Goal: Task Accomplishment & Management: Use online tool/utility

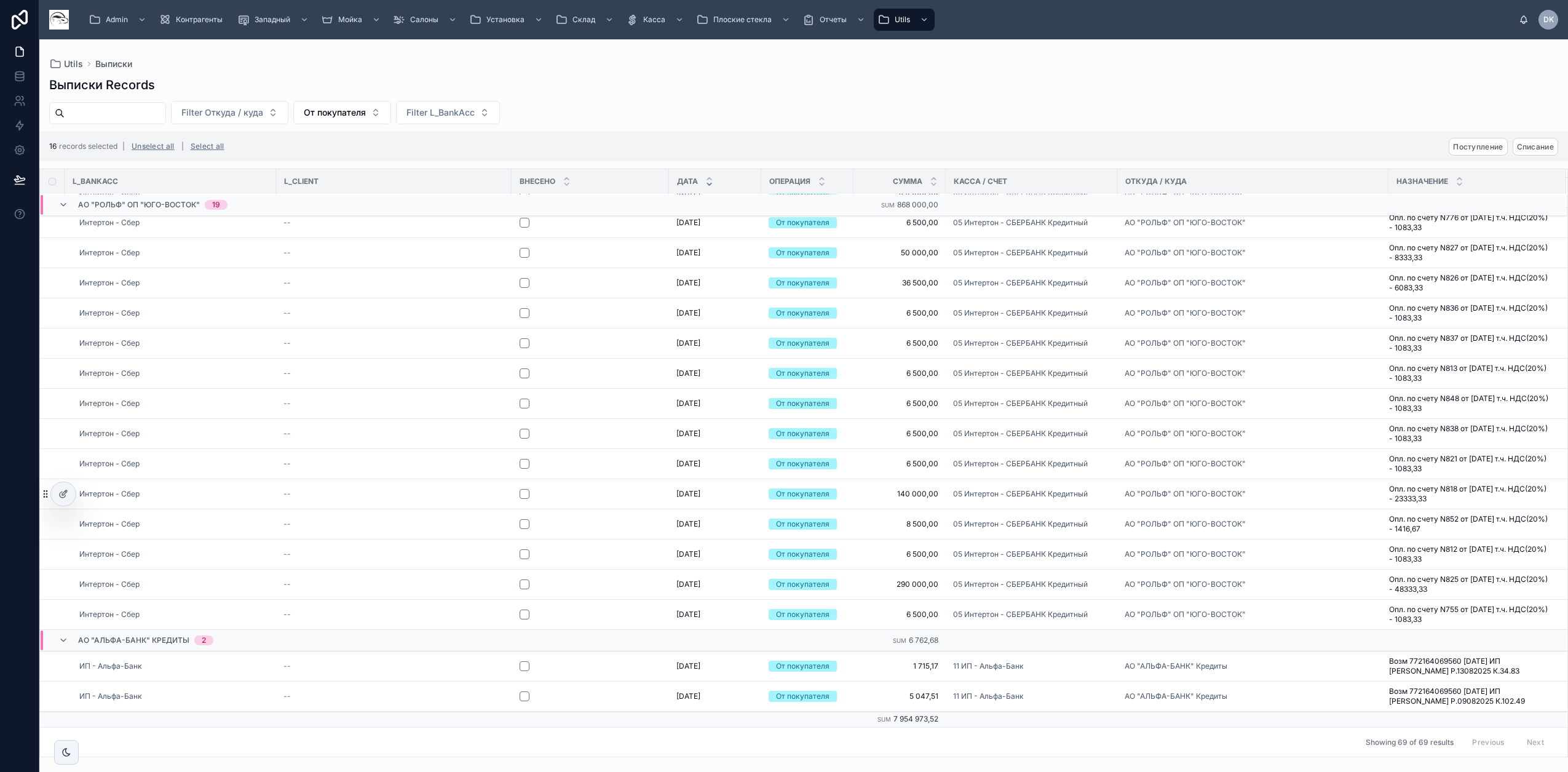
scroll to position [2433, 0]
click at [1490, 143] on span "Поступление" at bounding box center [1477, 146] width 50 height 10
click at [1538, 121] on icon at bounding box center [1537, 122] width 10 height 10
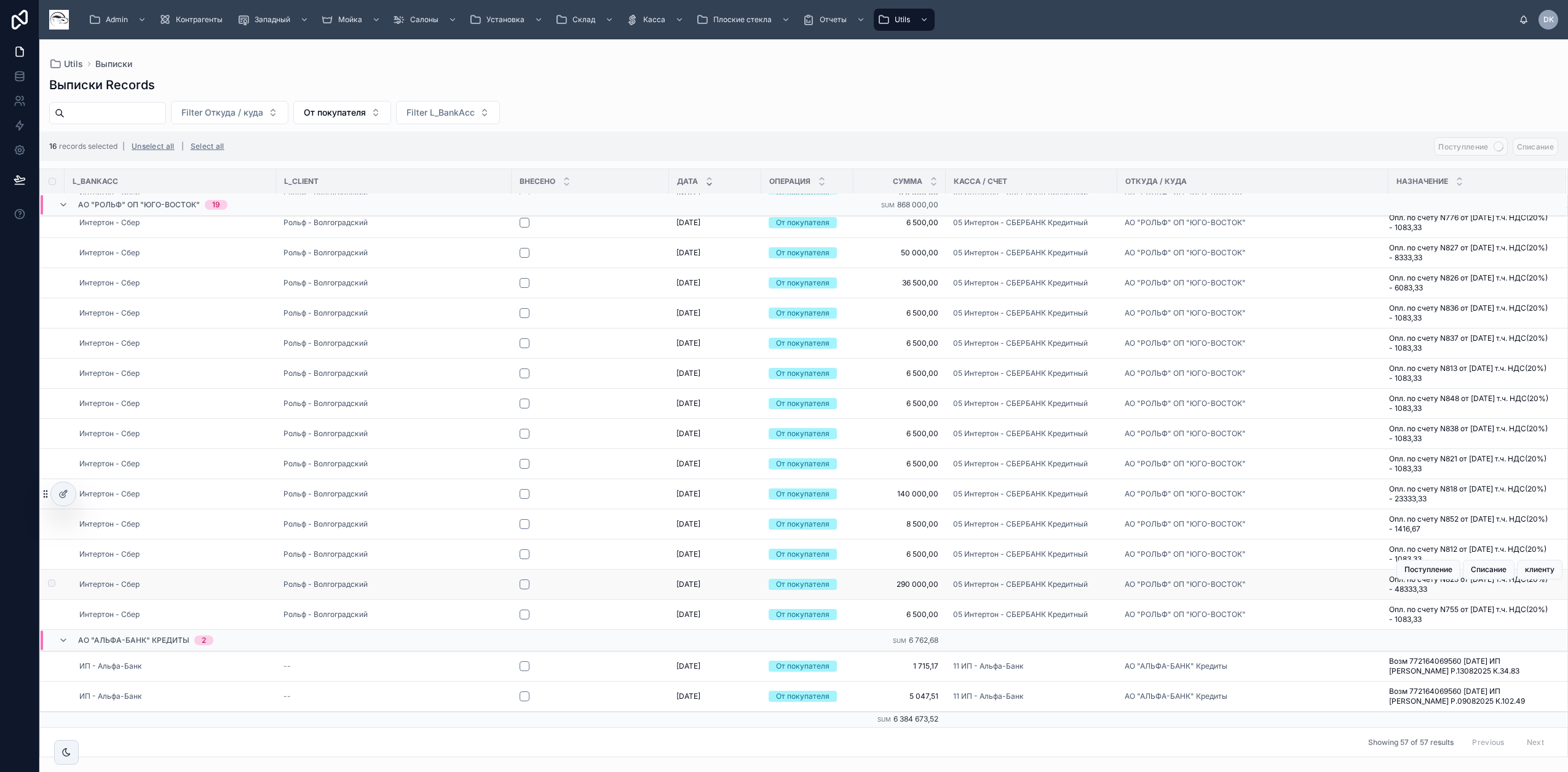
scroll to position [2055, 0]
click at [526, 698] on button "button" at bounding box center [524, 695] width 10 height 10
click at [523, 667] on button "button" at bounding box center [524, 665] width 10 height 10
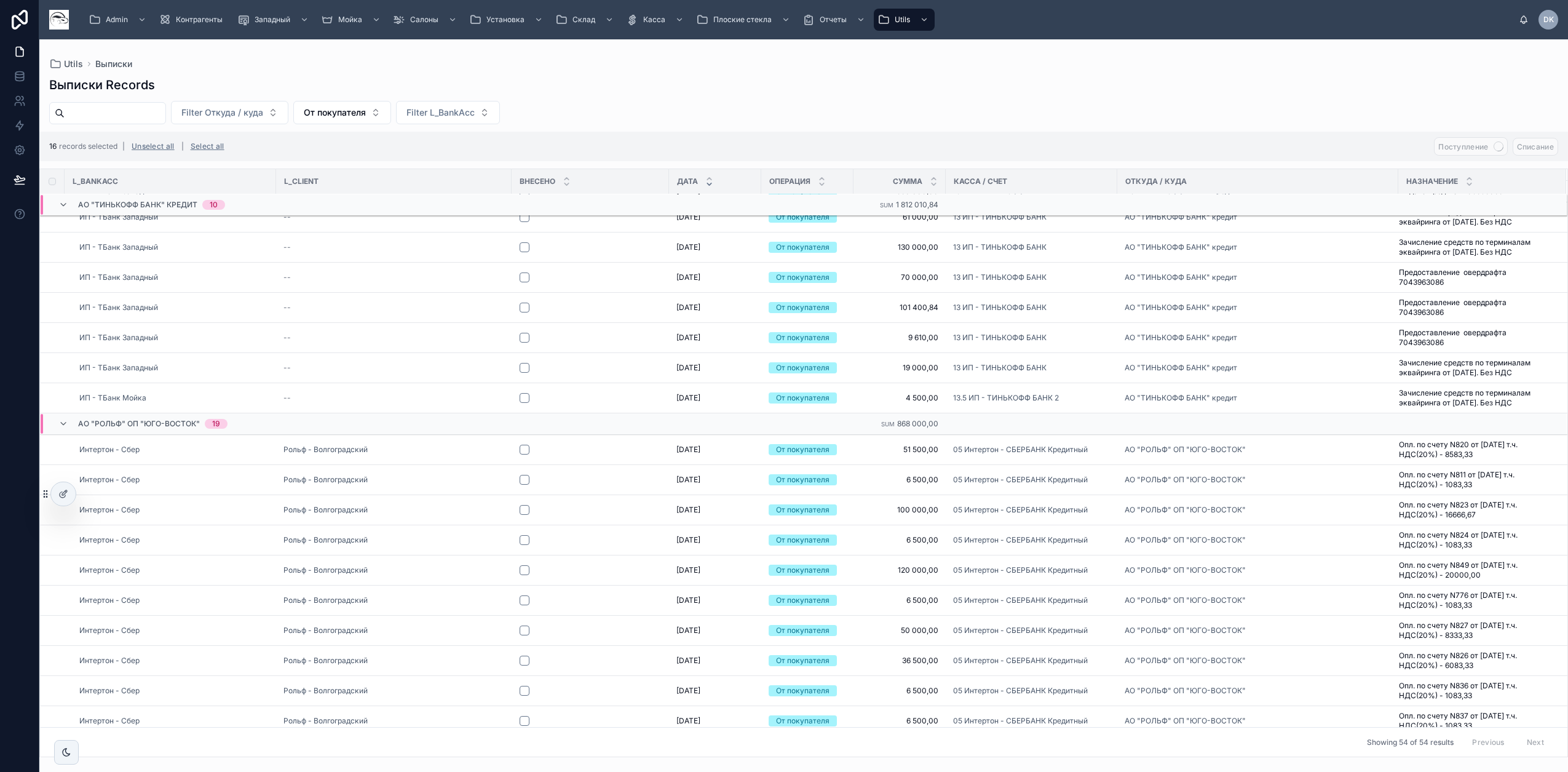
scroll to position [1293, 0]
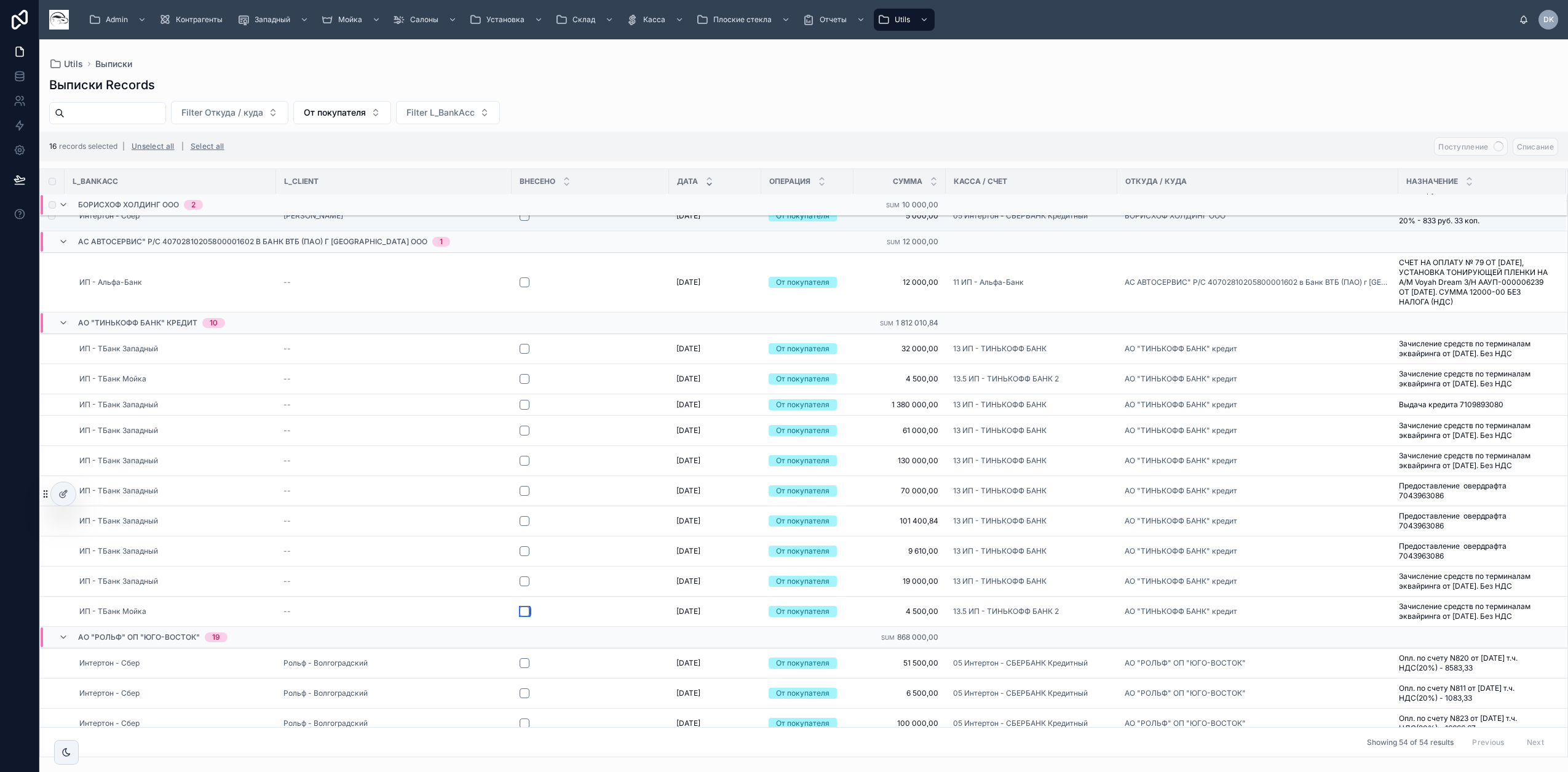
click at [526, 616] on button "button" at bounding box center [524, 610] width 10 height 10
click at [524, 586] on button "button" at bounding box center [524, 580] width 10 height 10
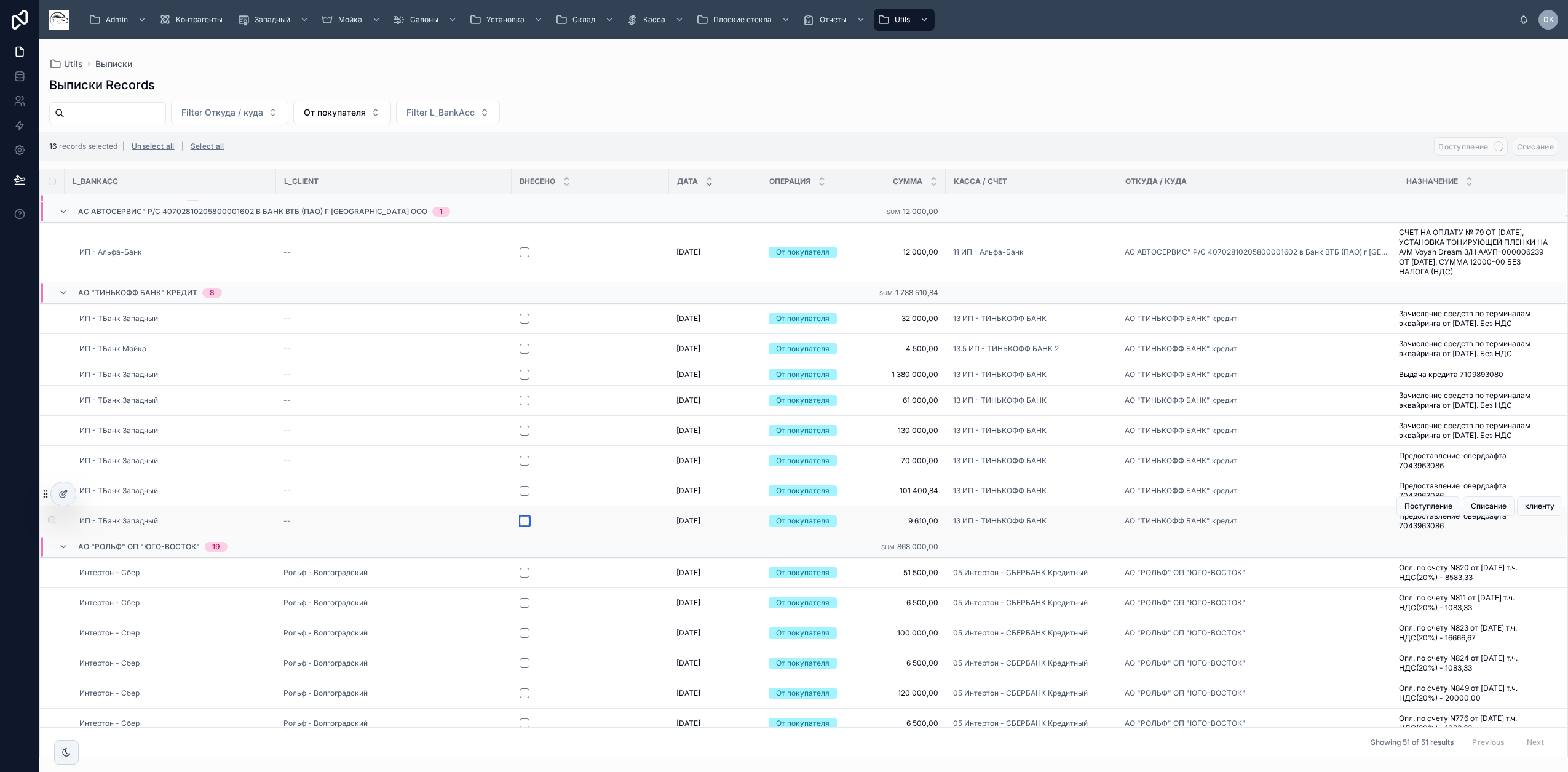
click at [524, 526] on button "button" at bounding box center [524, 521] width 10 height 10
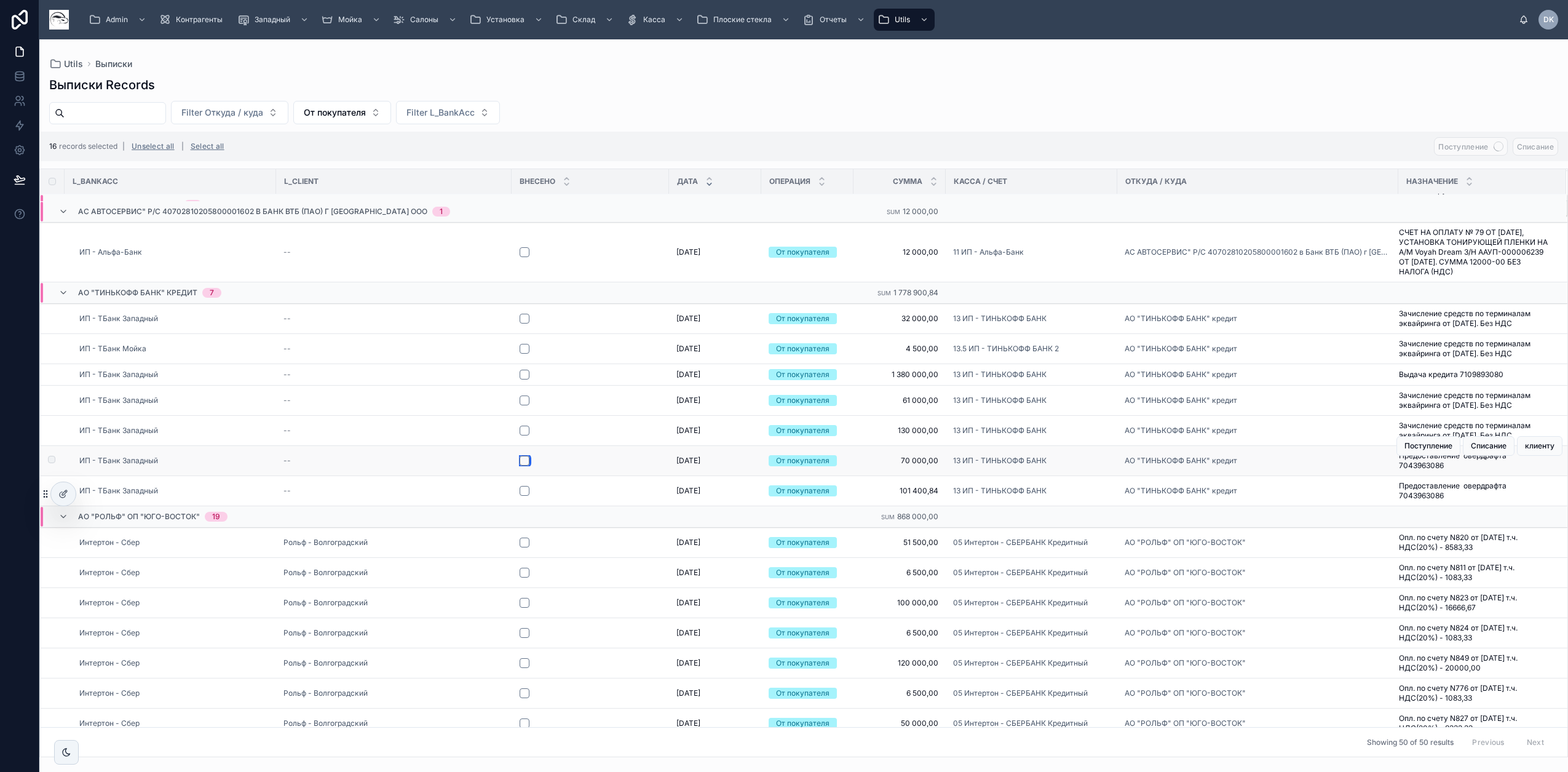
click at [525, 466] on button "button" at bounding box center [524, 460] width 10 height 10
click at [524, 435] on button "button" at bounding box center [524, 430] width 10 height 10
click at [523, 405] on button "button" at bounding box center [524, 400] width 10 height 10
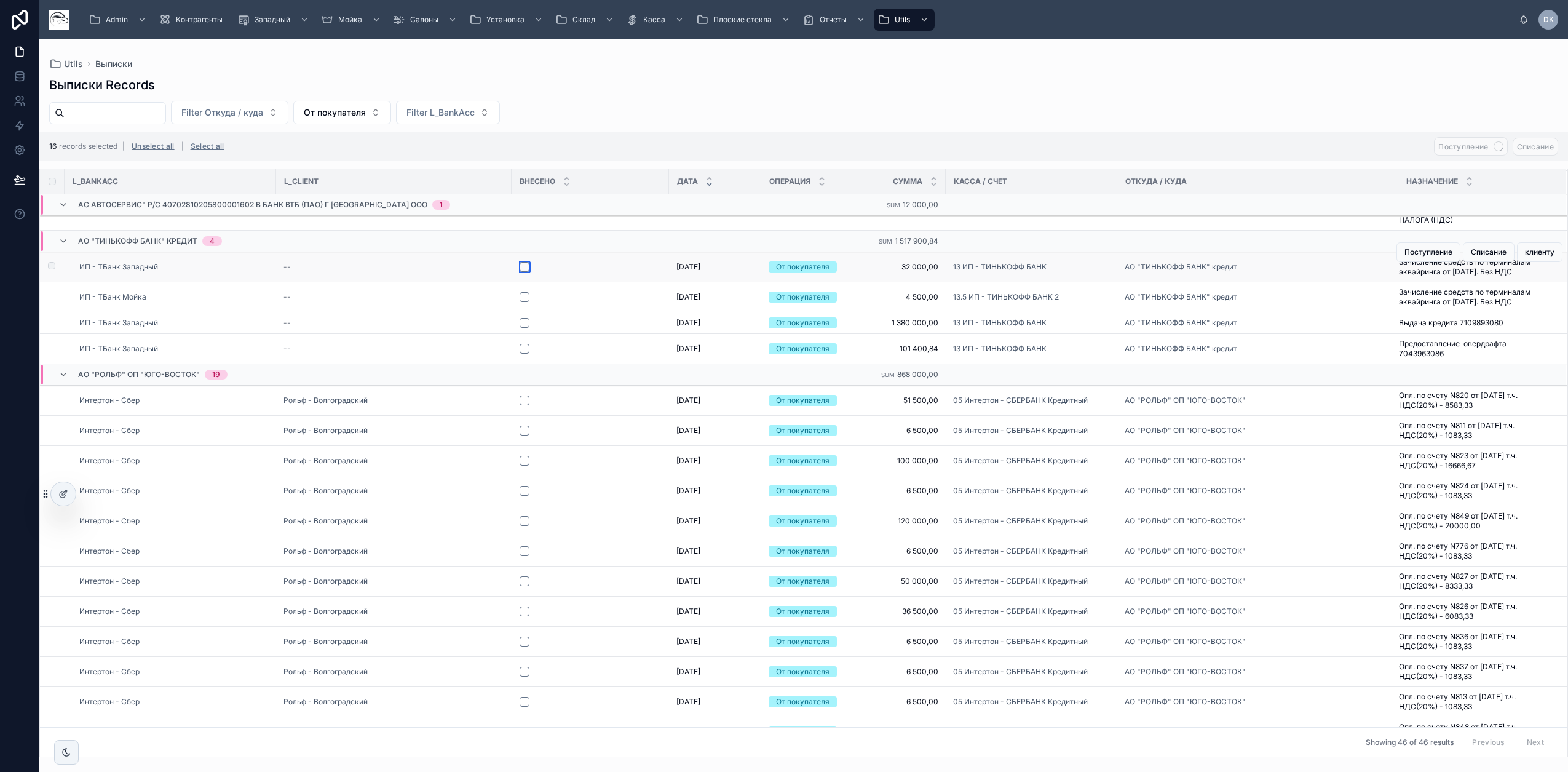
click at [524, 272] on button "button" at bounding box center [524, 266] width 10 height 10
click at [526, 302] on button "button" at bounding box center [524, 297] width 10 height 10
click at [525, 328] on button "button" at bounding box center [524, 322] width 10 height 10
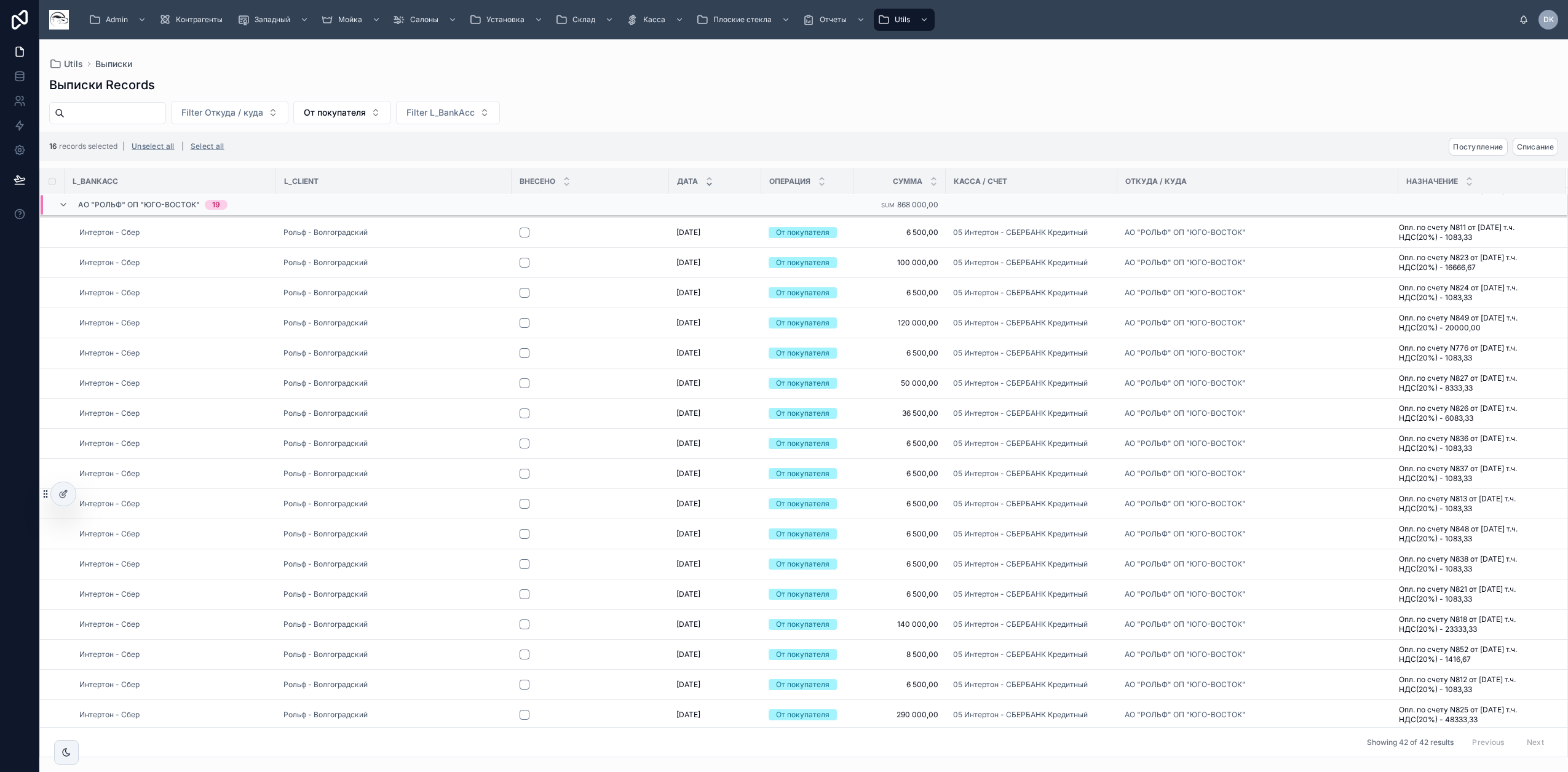
scroll to position [1117, 0]
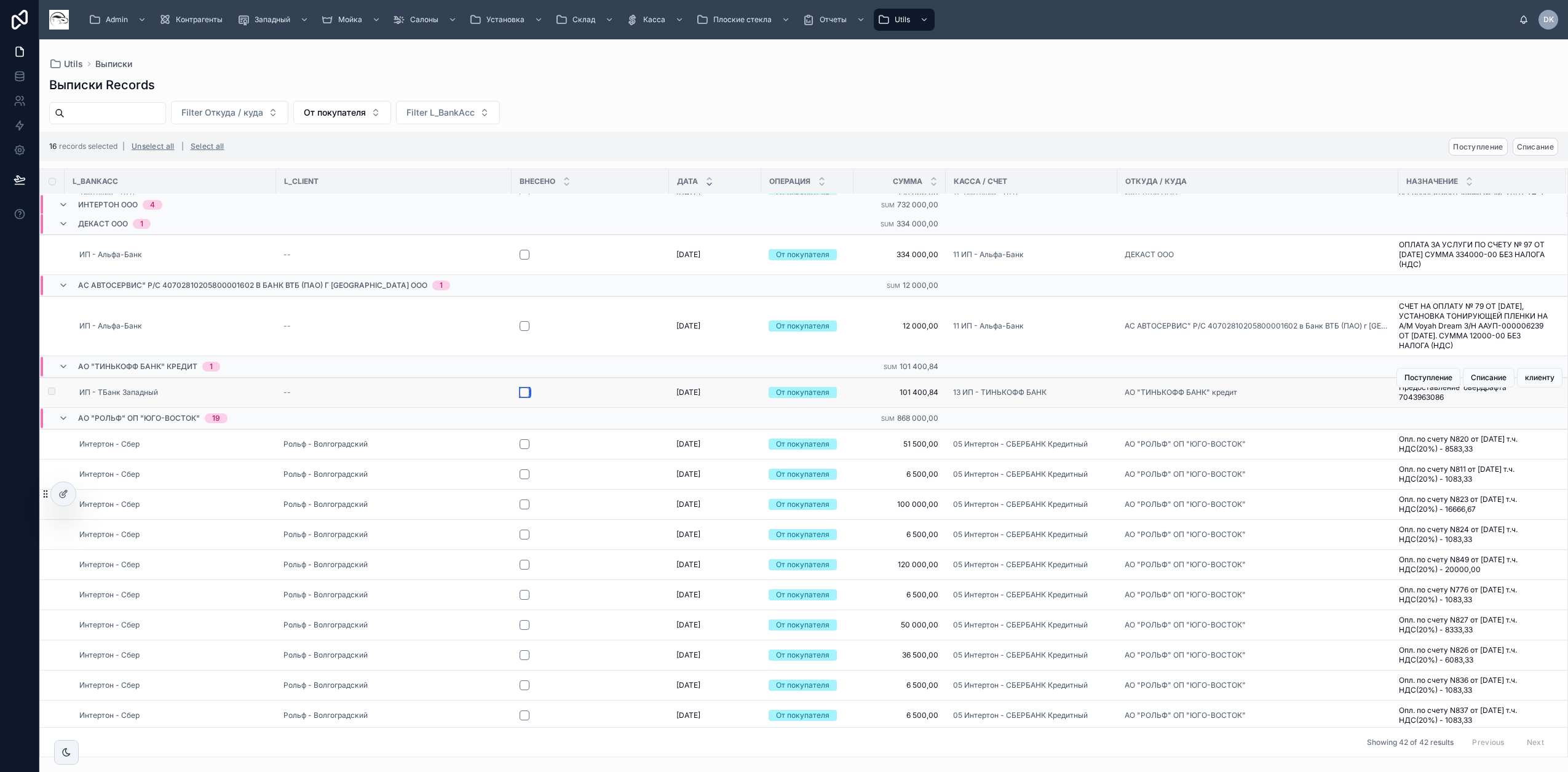
click at [526, 397] on button "button" at bounding box center [524, 392] width 10 height 10
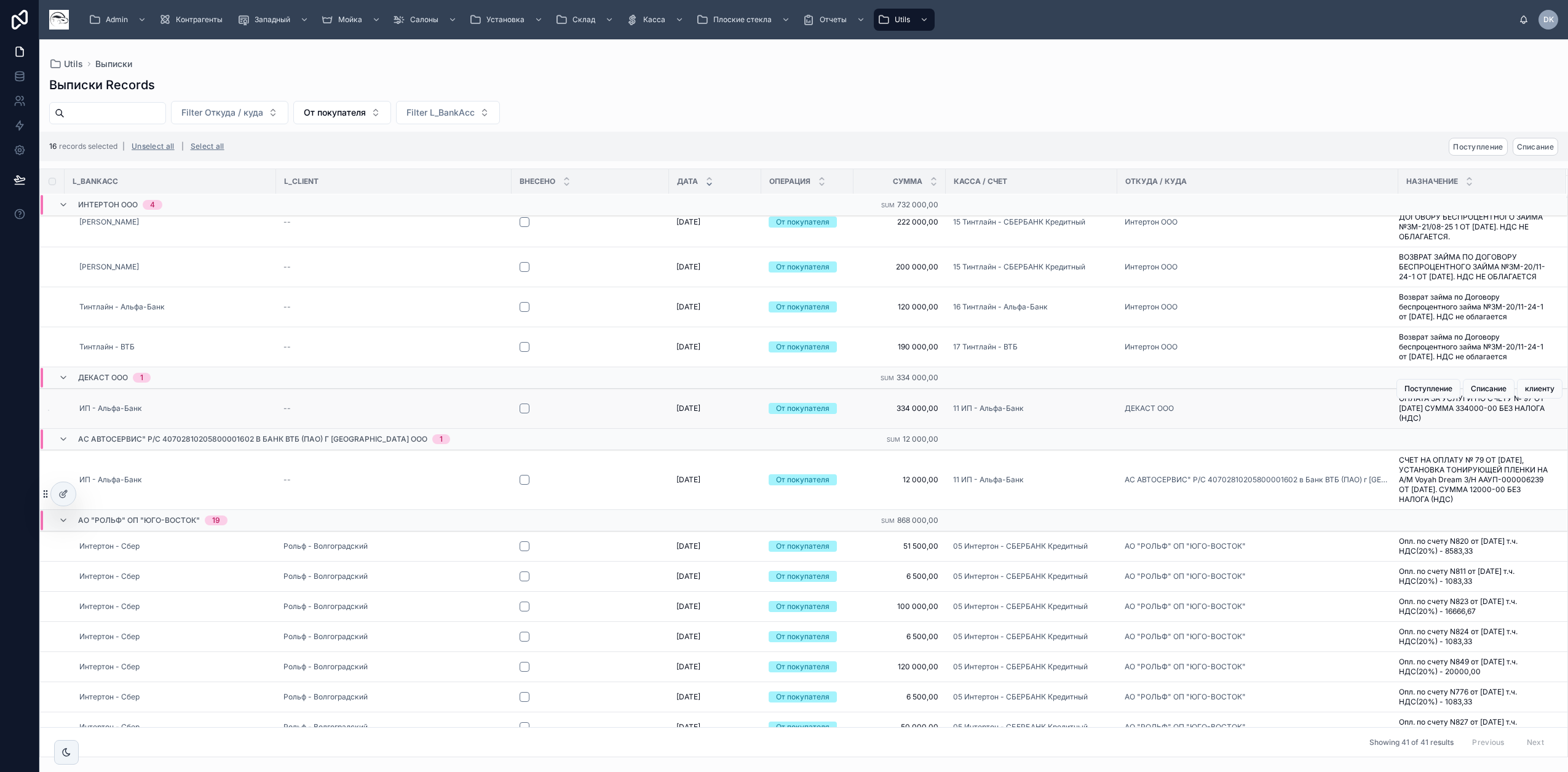
scroll to position [965, 0]
click at [523, 413] on button "button" at bounding box center [524, 408] width 10 height 10
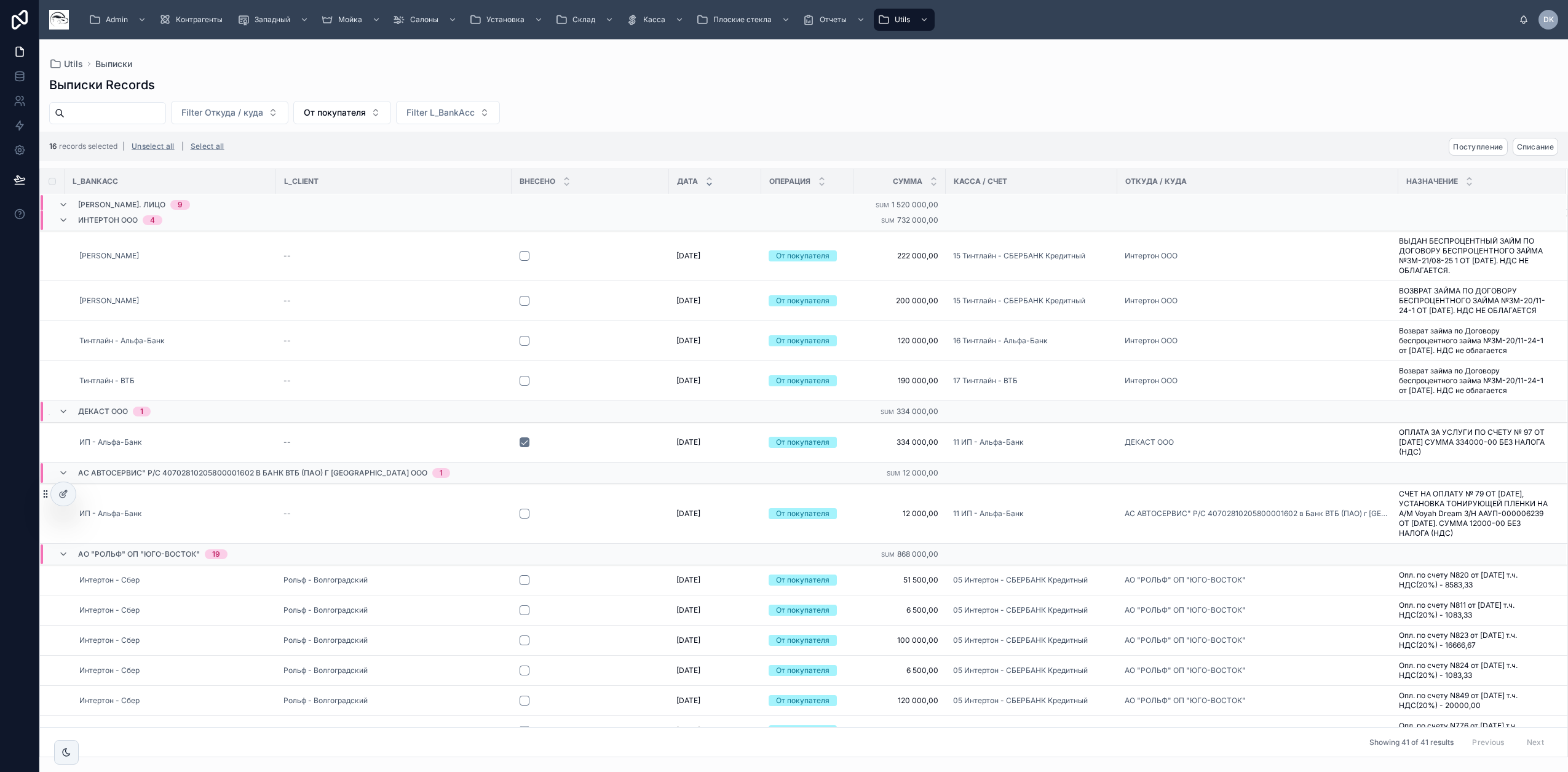
scroll to position [900, 0]
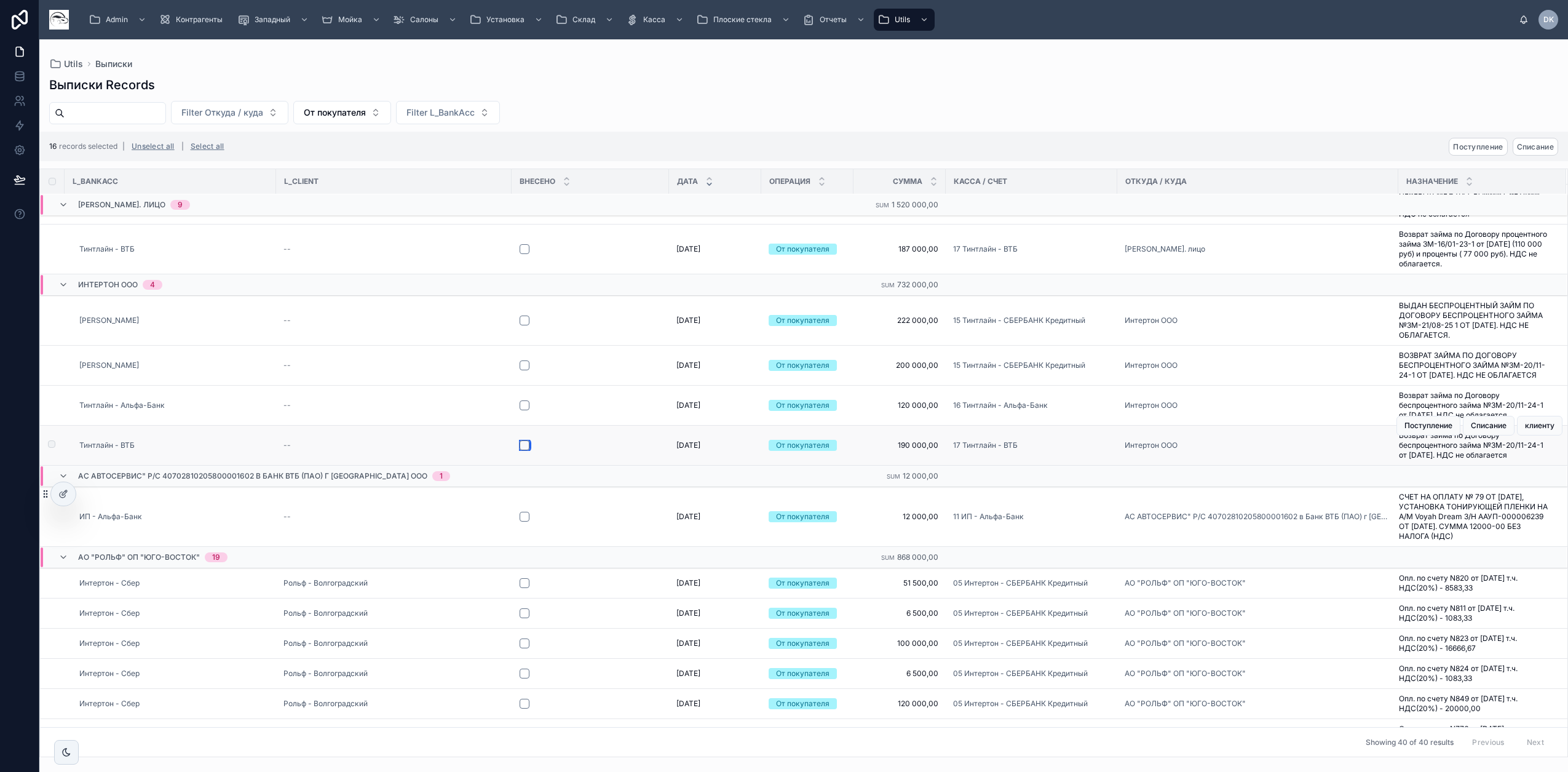
click at [522, 450] on button "button" at bounding box center [524, 444] width 10 height 10
click at [522, 410] on button "button" at bounding box center [524, 405] width 10 height 10
click at [523, 370] on button "button" at bounding box center [524, 365] width 10 height 10
click at [526, 325] on button "button" at bounding box center [524, 319] width 10 height 10
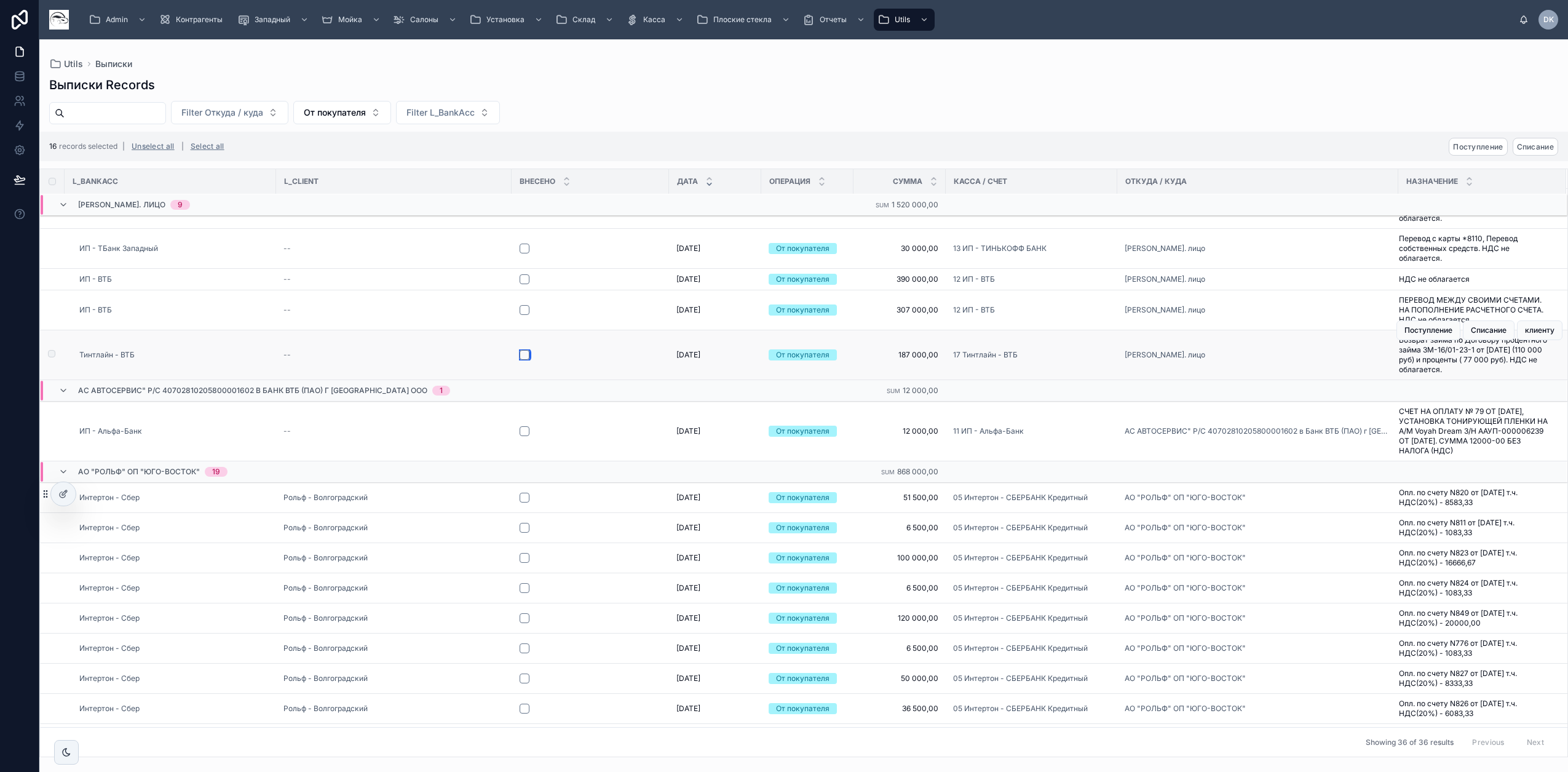
click at [524, 360] on button "button" at bounding box center [524, 355] width 10 height 10
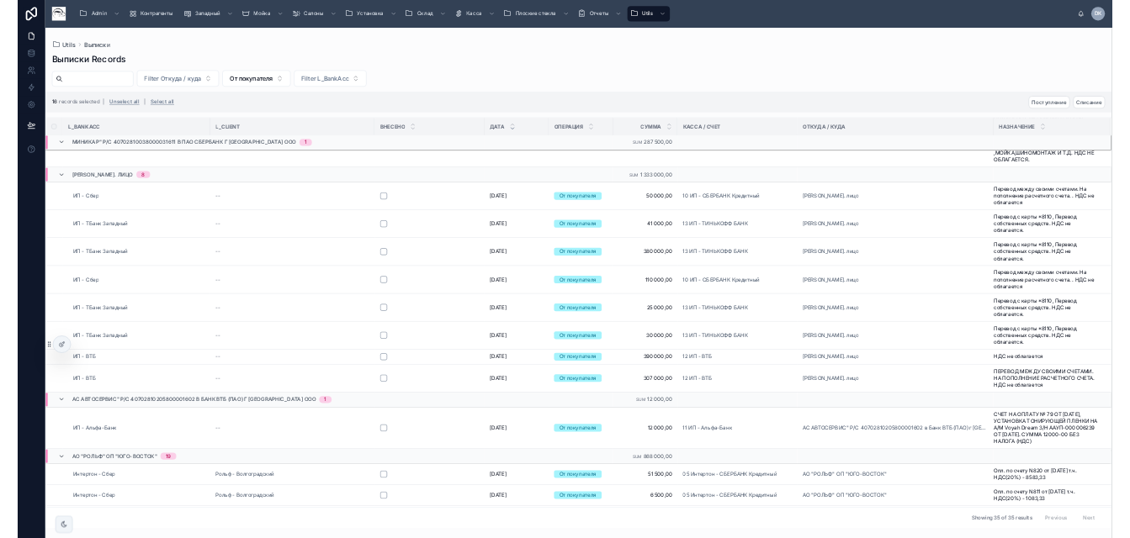
scroll to position [489, 0]
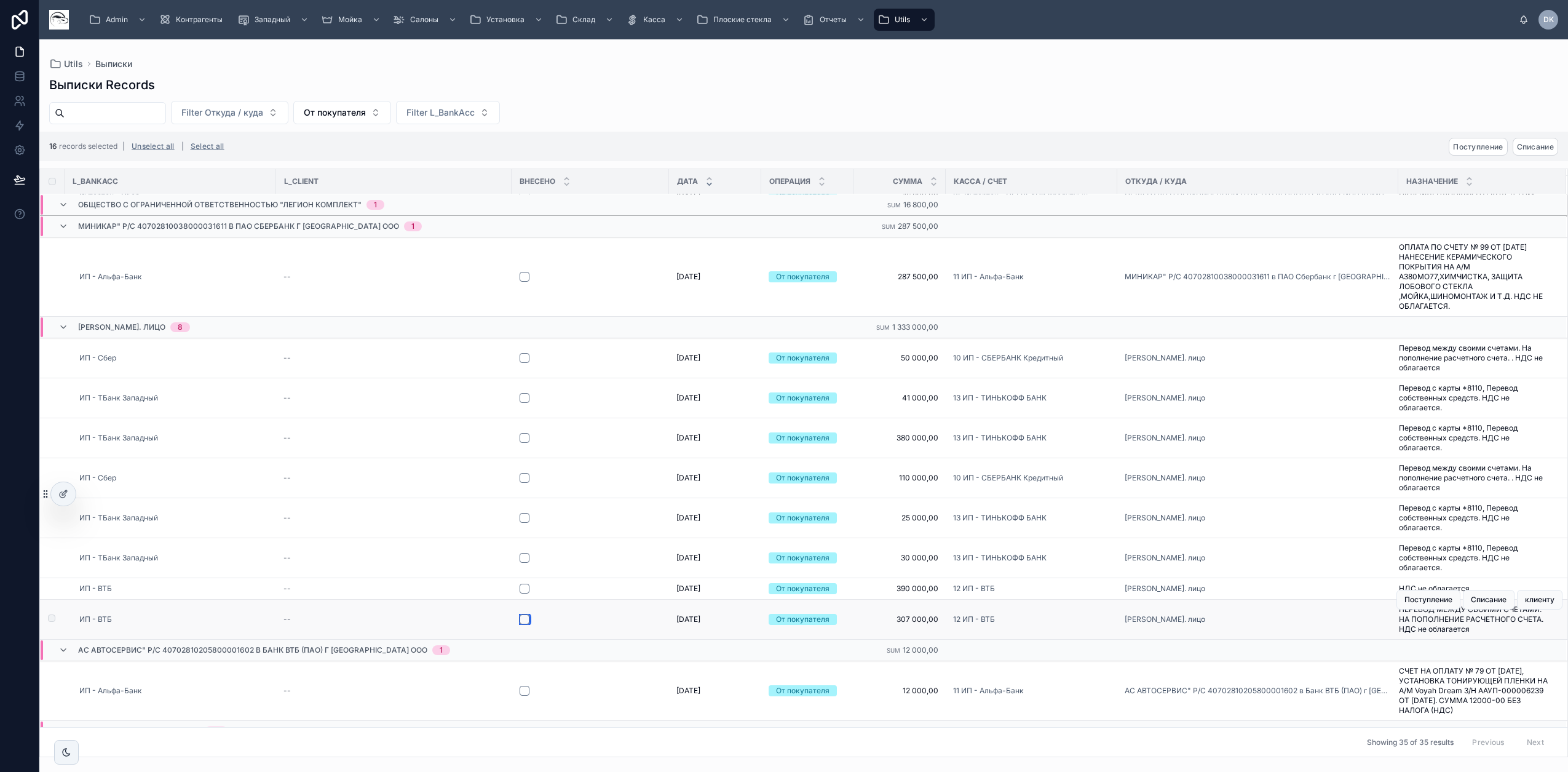
click at [526, 624] on button "button" at bounding box center [524, 618] width 10 height 10
click at [524, 594] on button "button" at bounding box center [524, 588] width 10 height 10
click at [528, 563] on button "button" at bounding box center [524, 557] width 10 height 10
click at [526, 523] on button "button" at bounding box center [524, 517] width 10 height 10
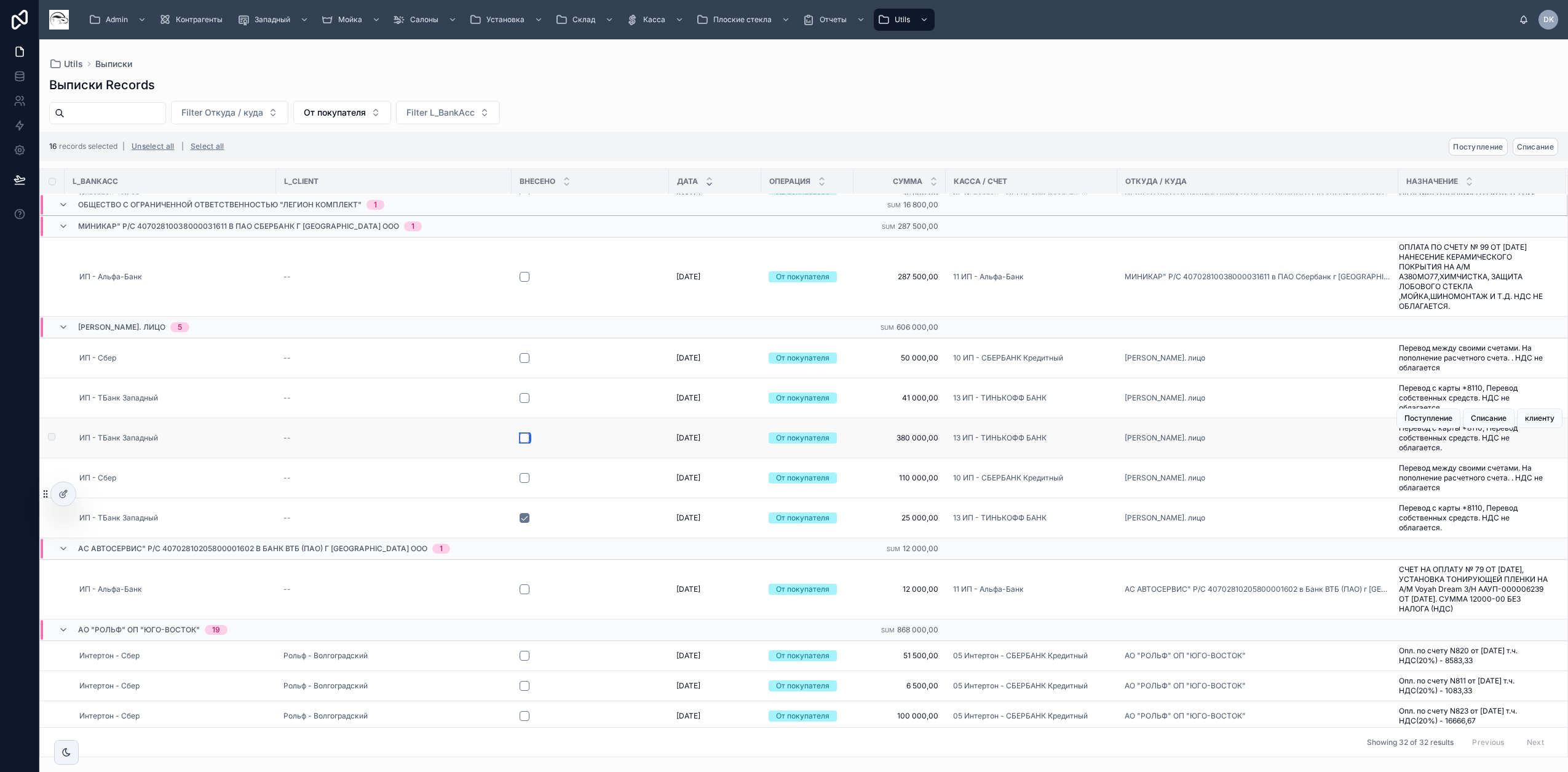
click at [526, 443] on button "button" at bounding box center [524, 437] width 10 height 10
click at [524, 403] on button "button" at bounding box center [524, 397] width 10 height 10
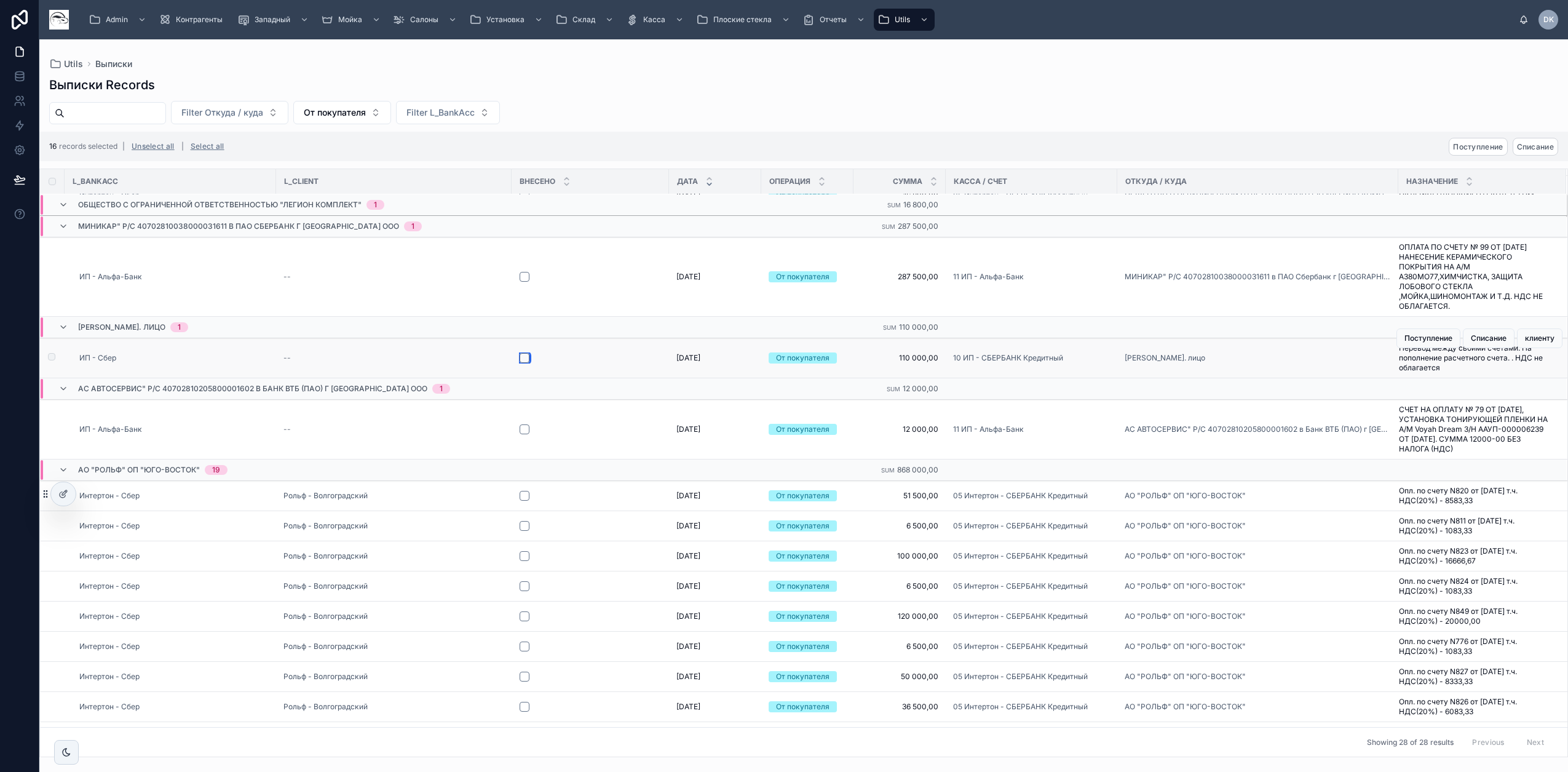
click at [526, 363] on button "button" at bounding box center [524, 357] width 10 height 10
click at [526, 281] on button "button" at bounding box center [524, 276] width 10 height 10
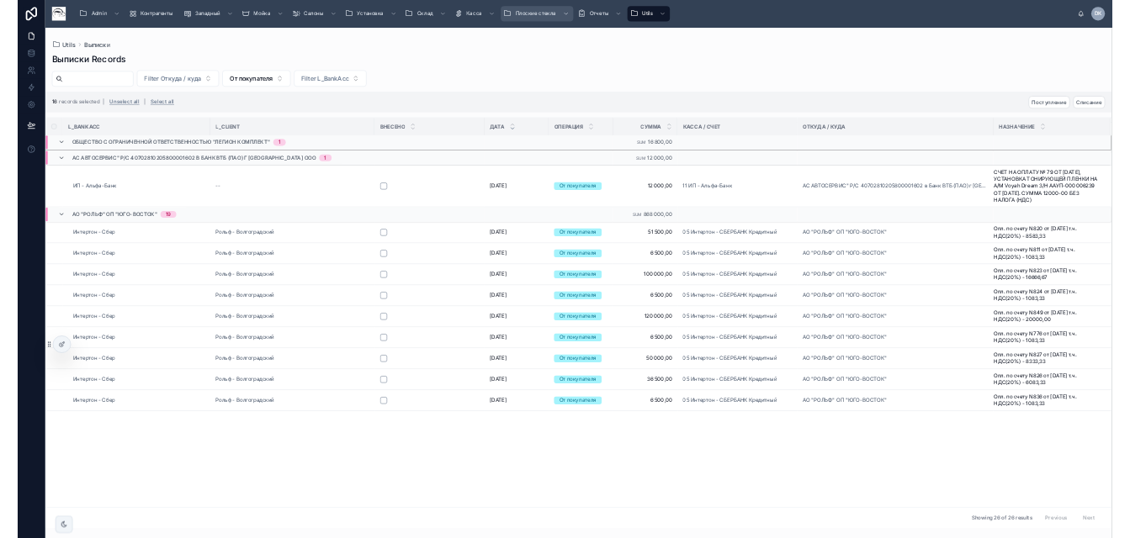
scroll to position [542, 0]
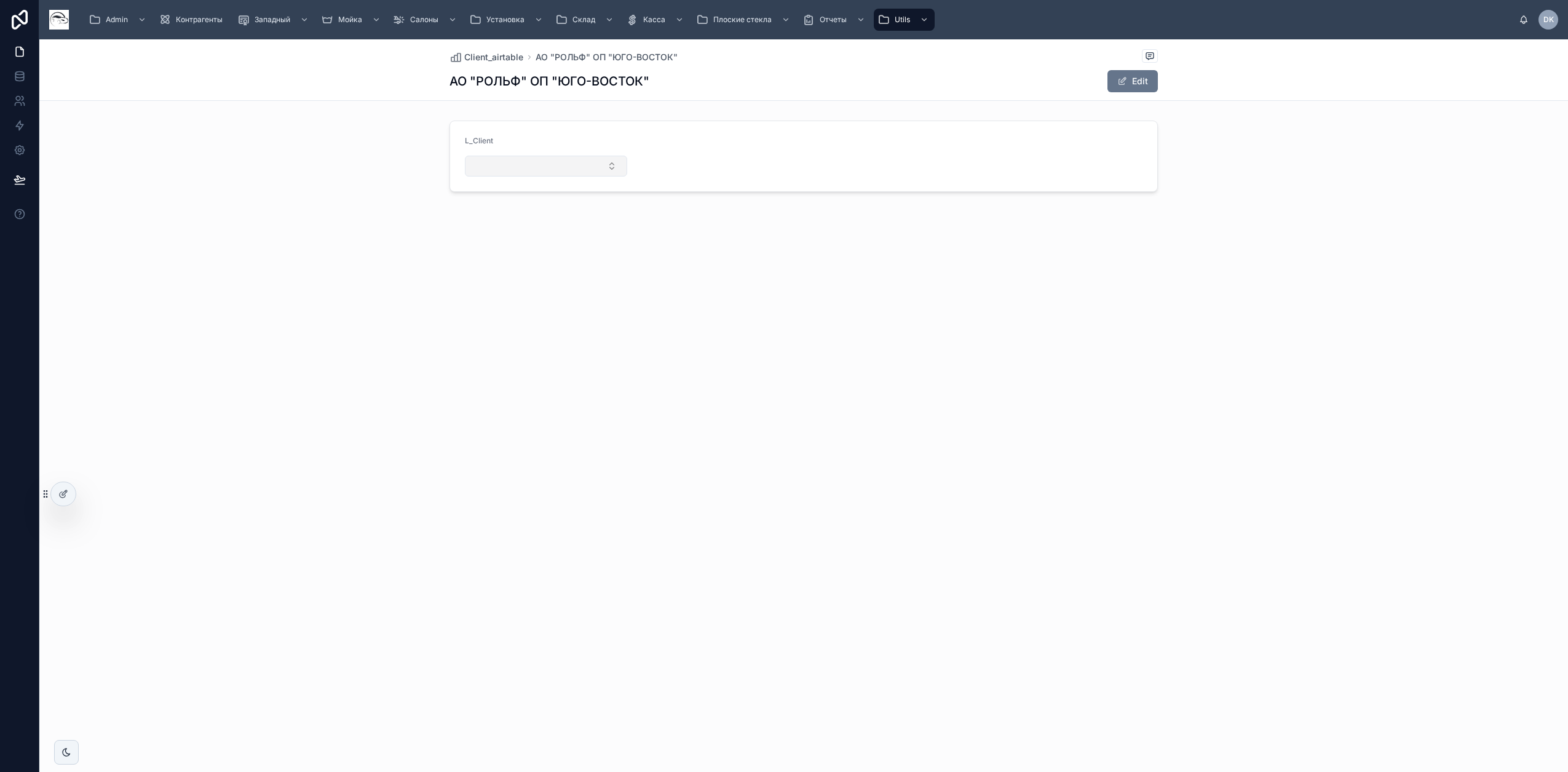
click at [549, 166] on button "Select Button" at bounding box center [546, 166] width 162 height 21
type input "*****"
click at [517, 249] on span "Рольф - Волгоградский" at bounding box center [522, 246] width 99 height 12
